Goal: Entertainment & Leisure: Consume media (video, audio)

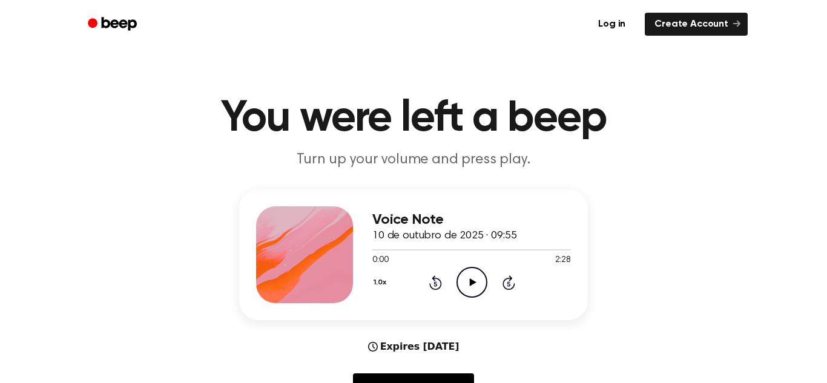
click at [475, 281] on icon "Play Audio" at bounding box center [471, 282] width 31 height 31
click at [475, 282] on icon "Pause Audio" at bounding box center [471, 282] width 31 height 31
click at [475, 278] on icon "Play Audio" at bounding box center [471, 282] width 31 height 31
click at [433, 285] on icon at bounding box center [434, 283] width 3 height 5
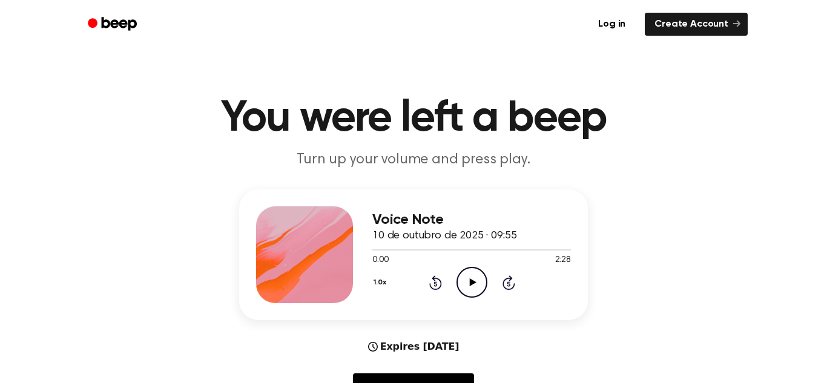
click at [475, 282] on icon at bounding box center [472, 282] width 7 height 8
click at [475, 282] on icon "Pause Audio" at bounding box center [471, 282] width 31 height 31
